Goal: Check status

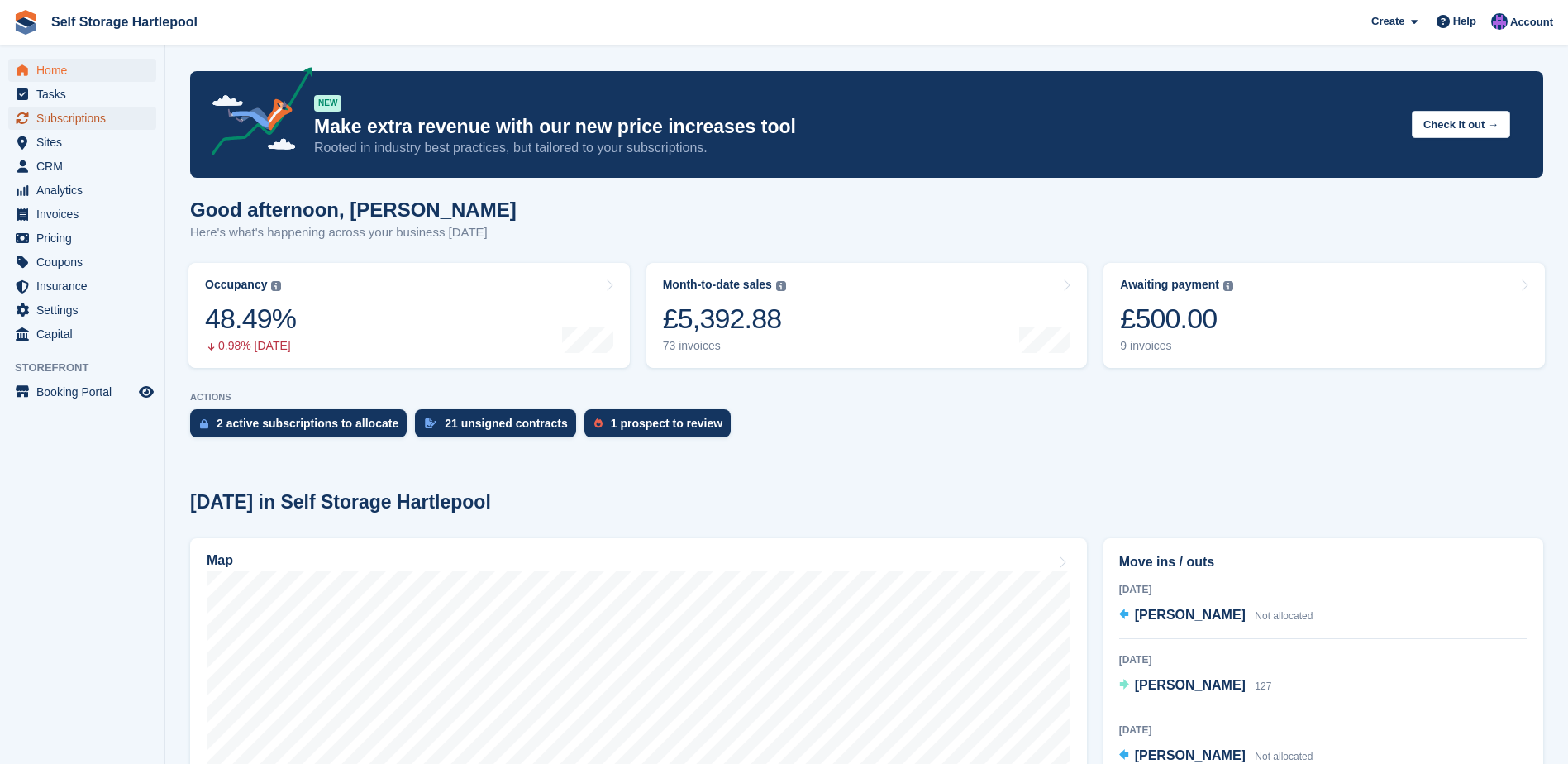
click at [64, 115] on span "Subscriptions" at bounding box center [85, 119] width 99 height 24
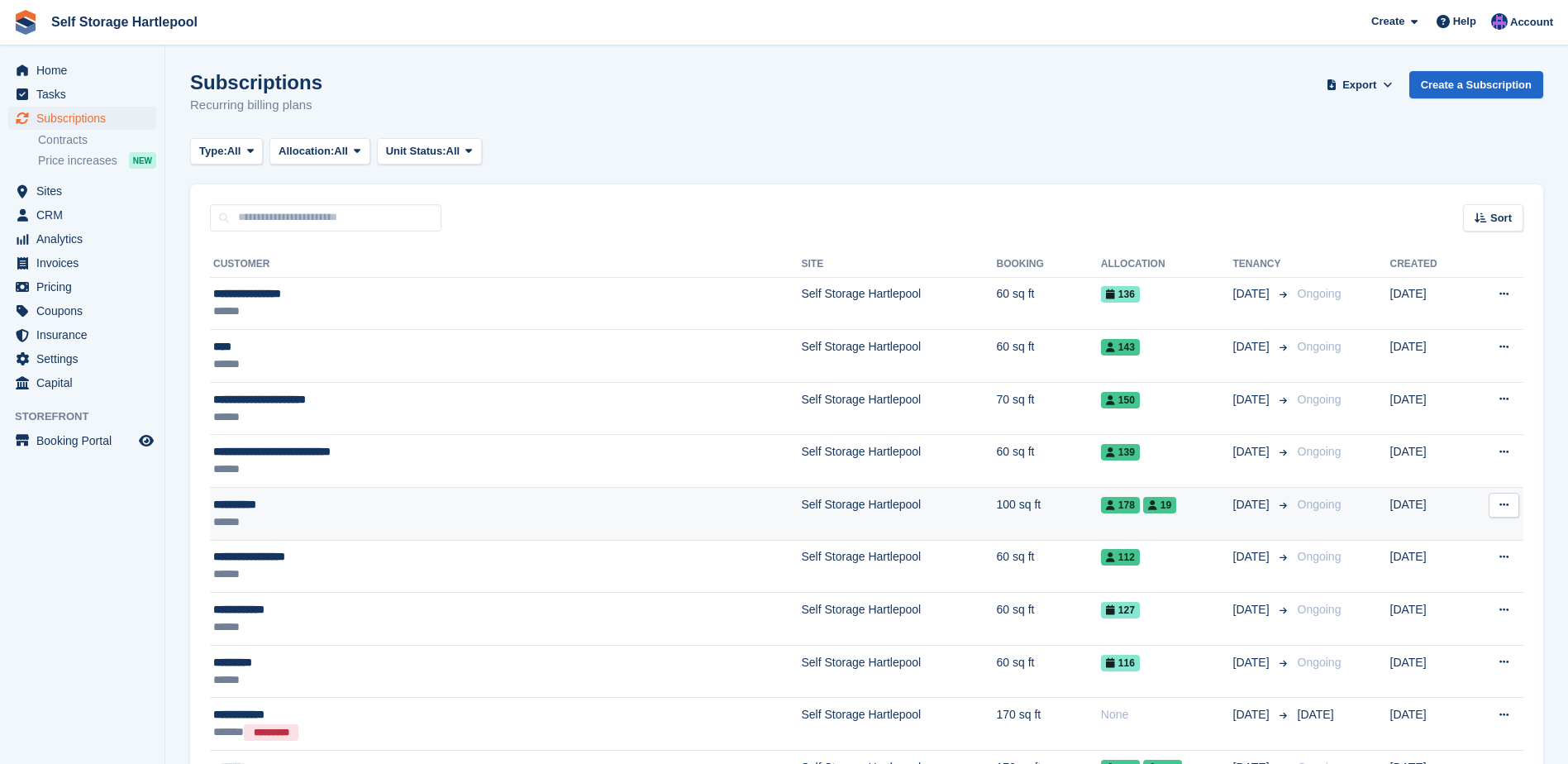
click at [358, 515] on div "******" at bounding box center [393, 522] width 359 height 17
